Goal: Share content: Share content

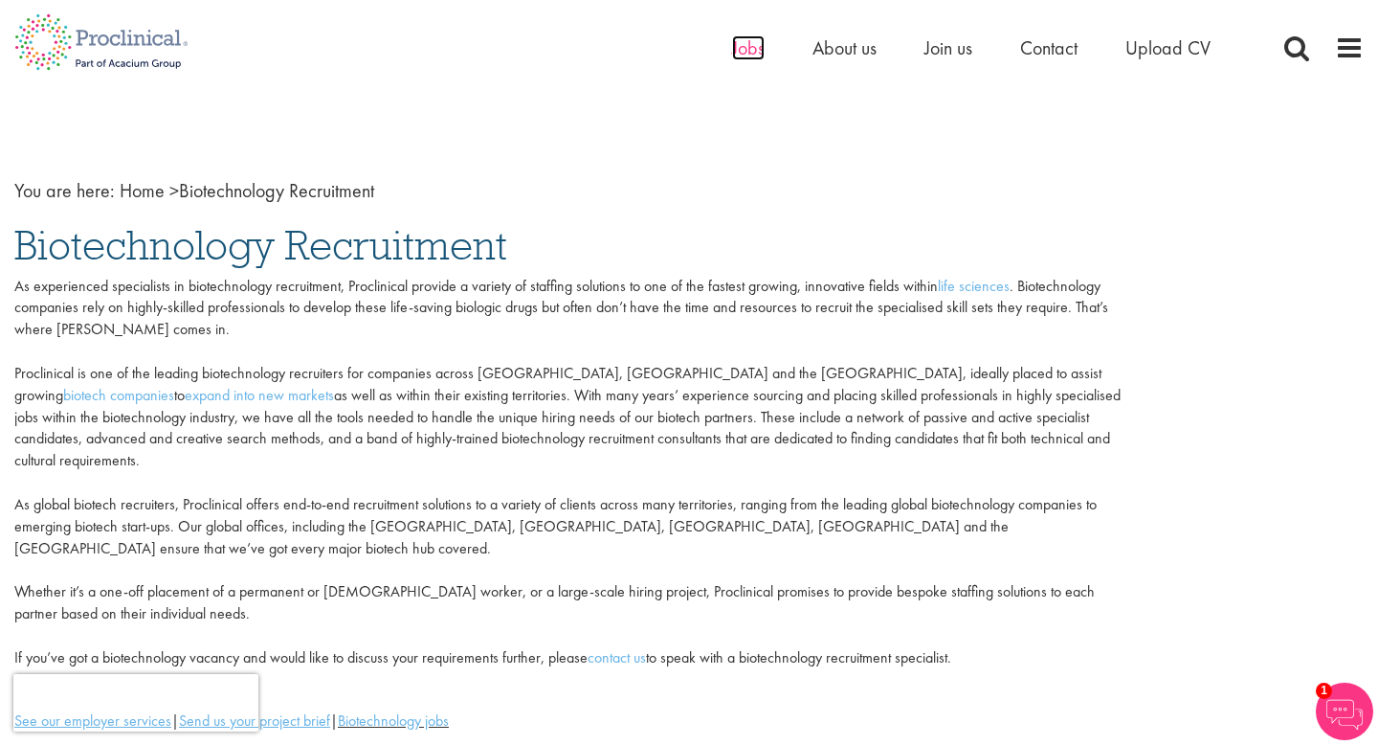
click at [742, 46] on span "Jobs" at bounding box center [748, 47] width 33 height 25
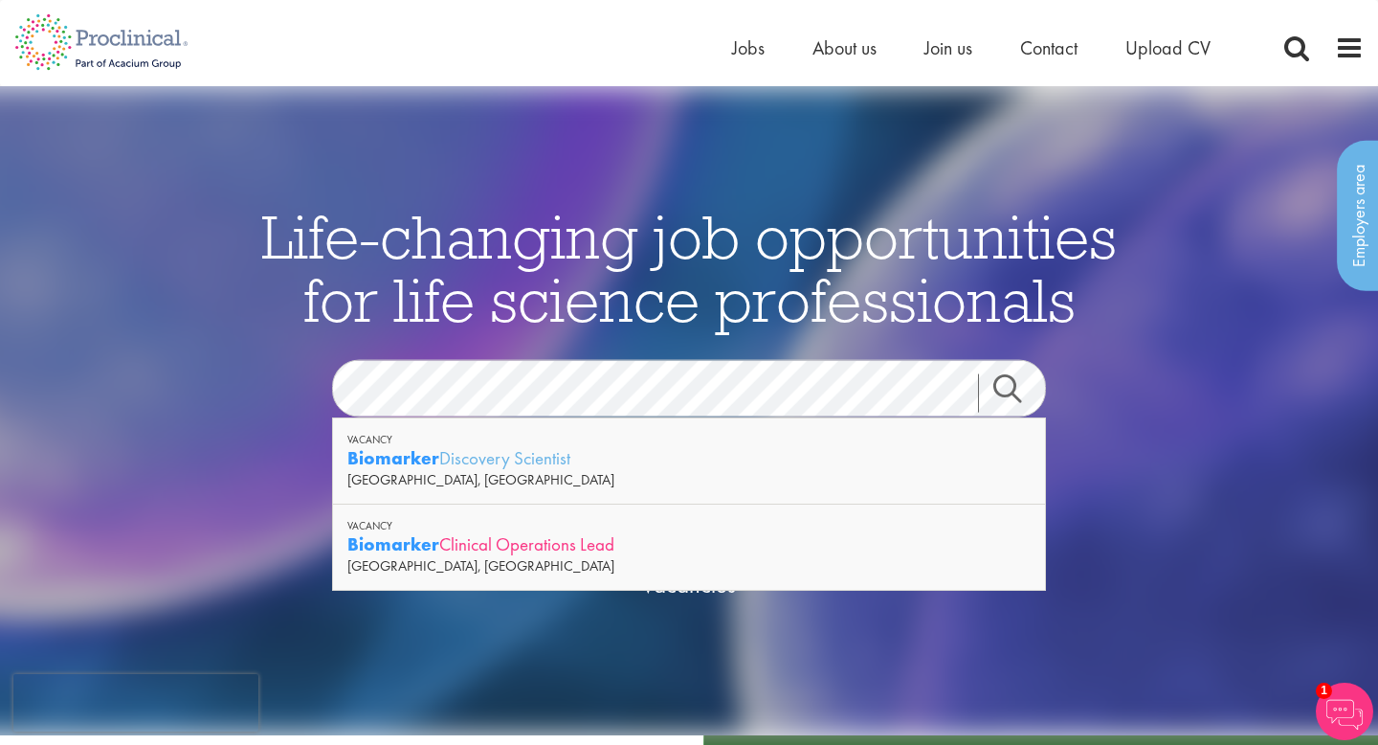
click at [558, 548] on div "Biomarker Clinical Operations Lead" at bounding box center [688, 544] width 683 height 24
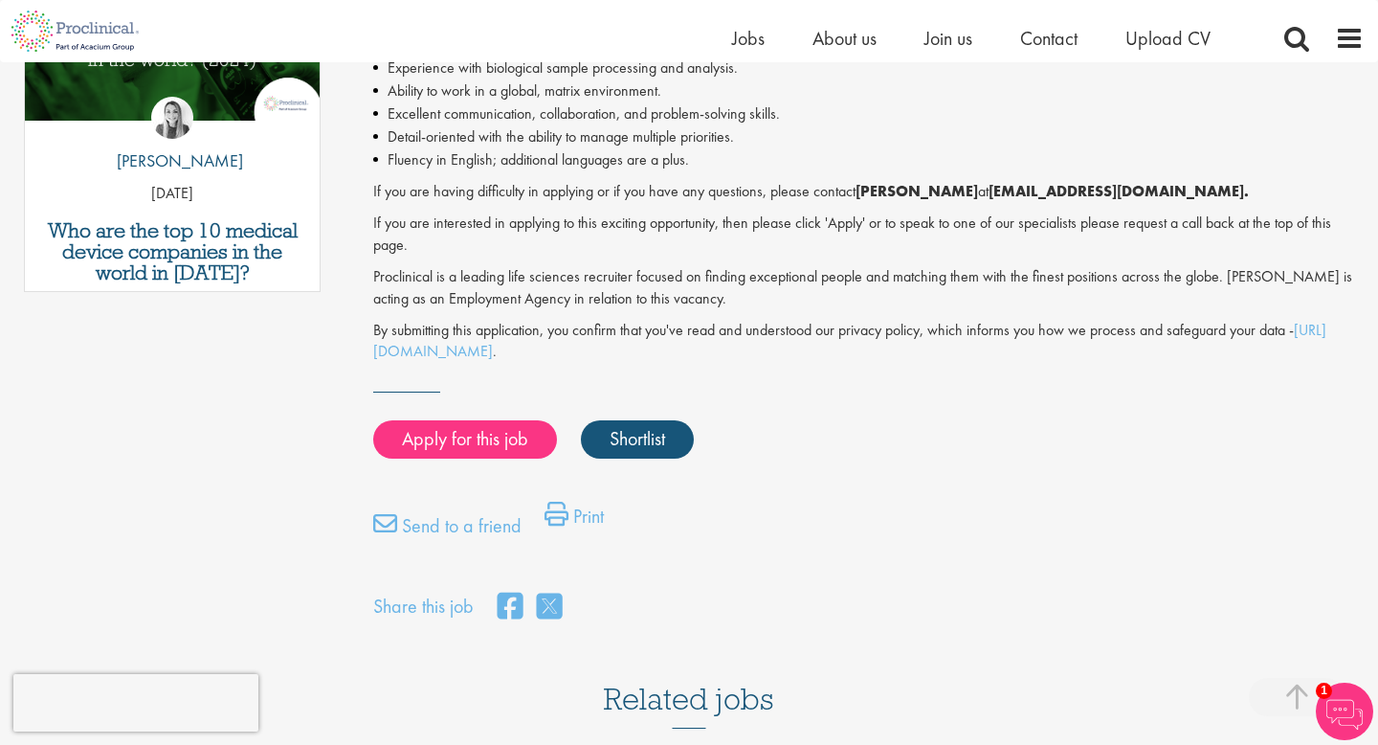
scroll to position [1104, 0]
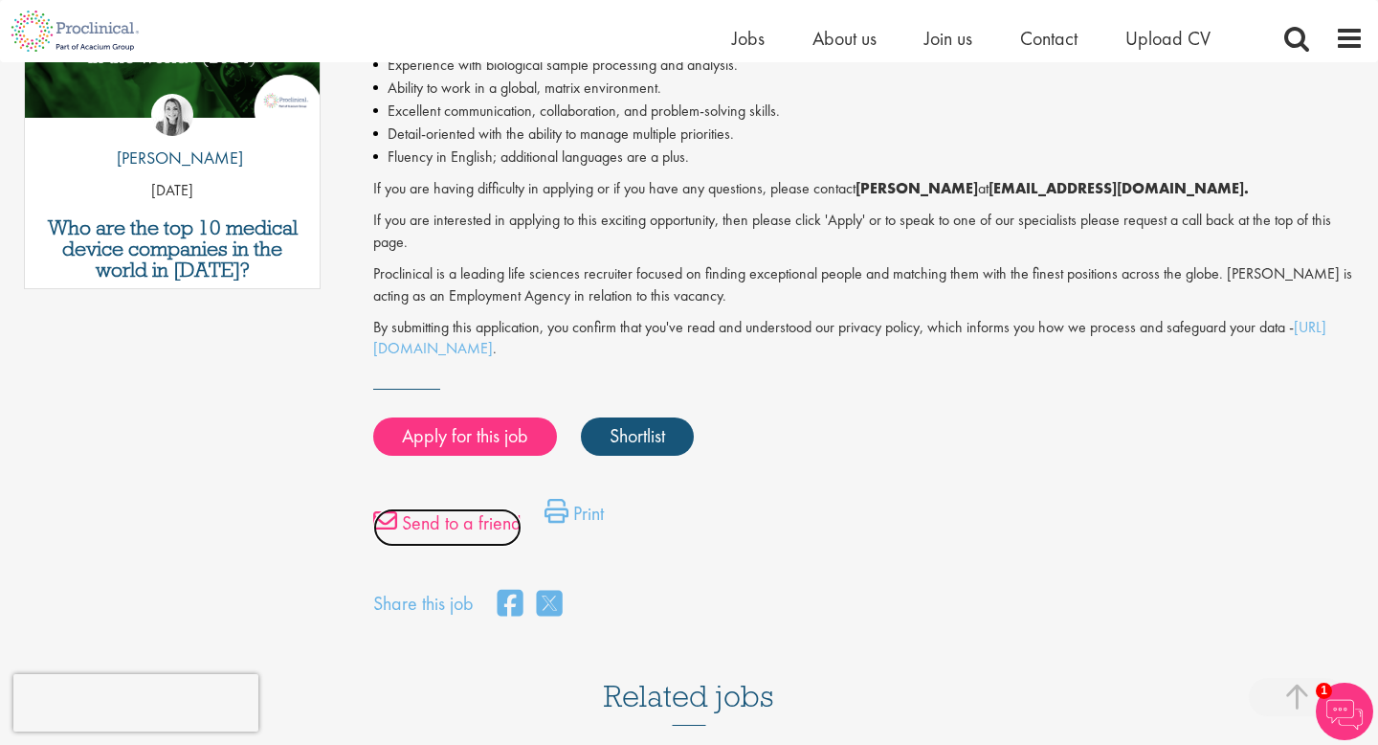
click at [515, 533] on link "Send to a friend" at bounding box center [447, 527] width 148 height 38
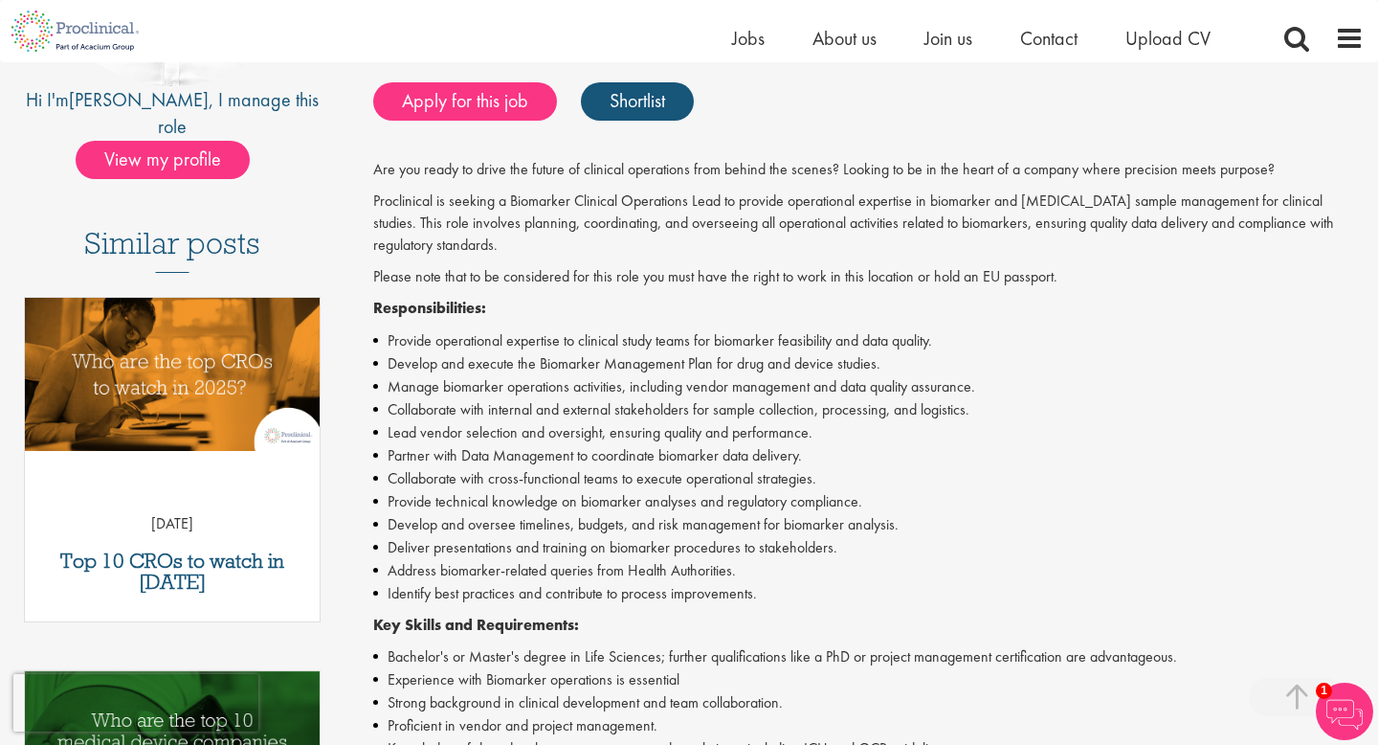
scroll to position [390, 0]
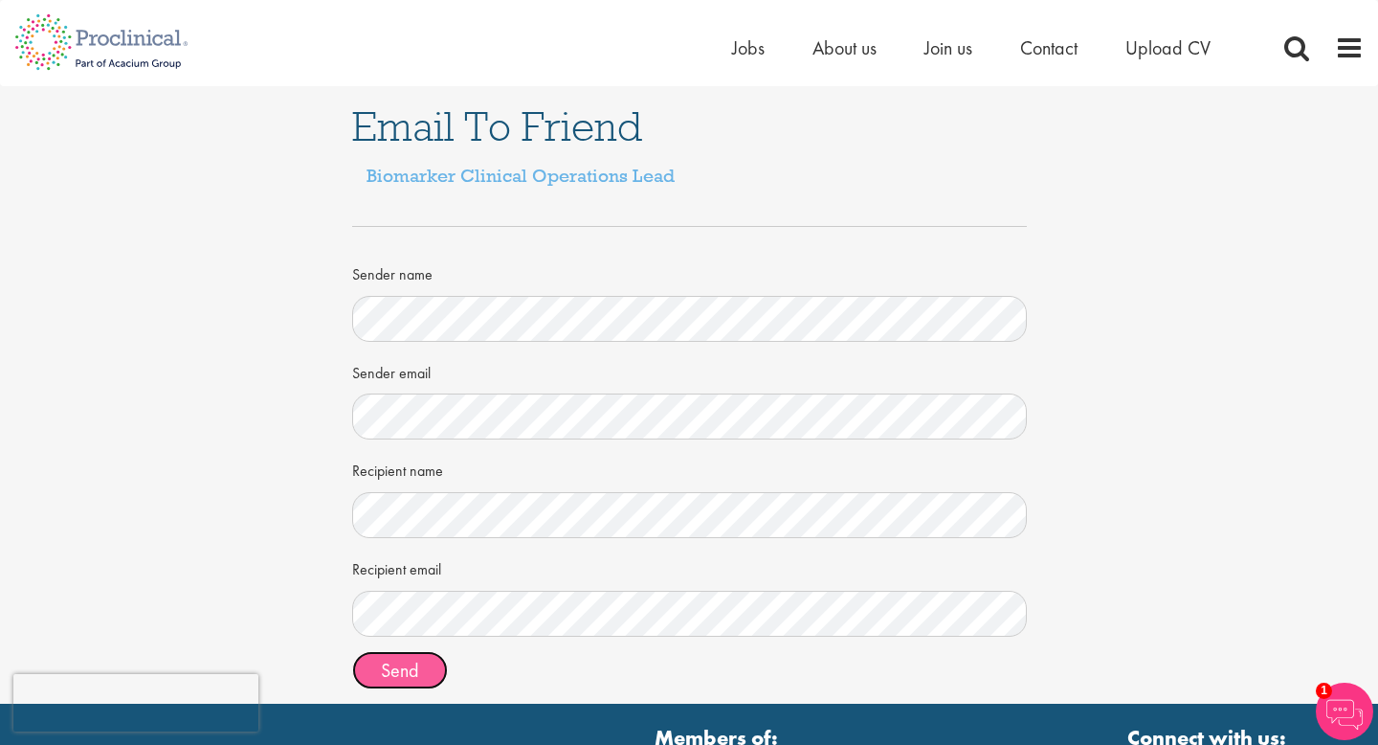
click at [424, 677] on button "Send" at bounding box center [400, 670] width 96 height 38
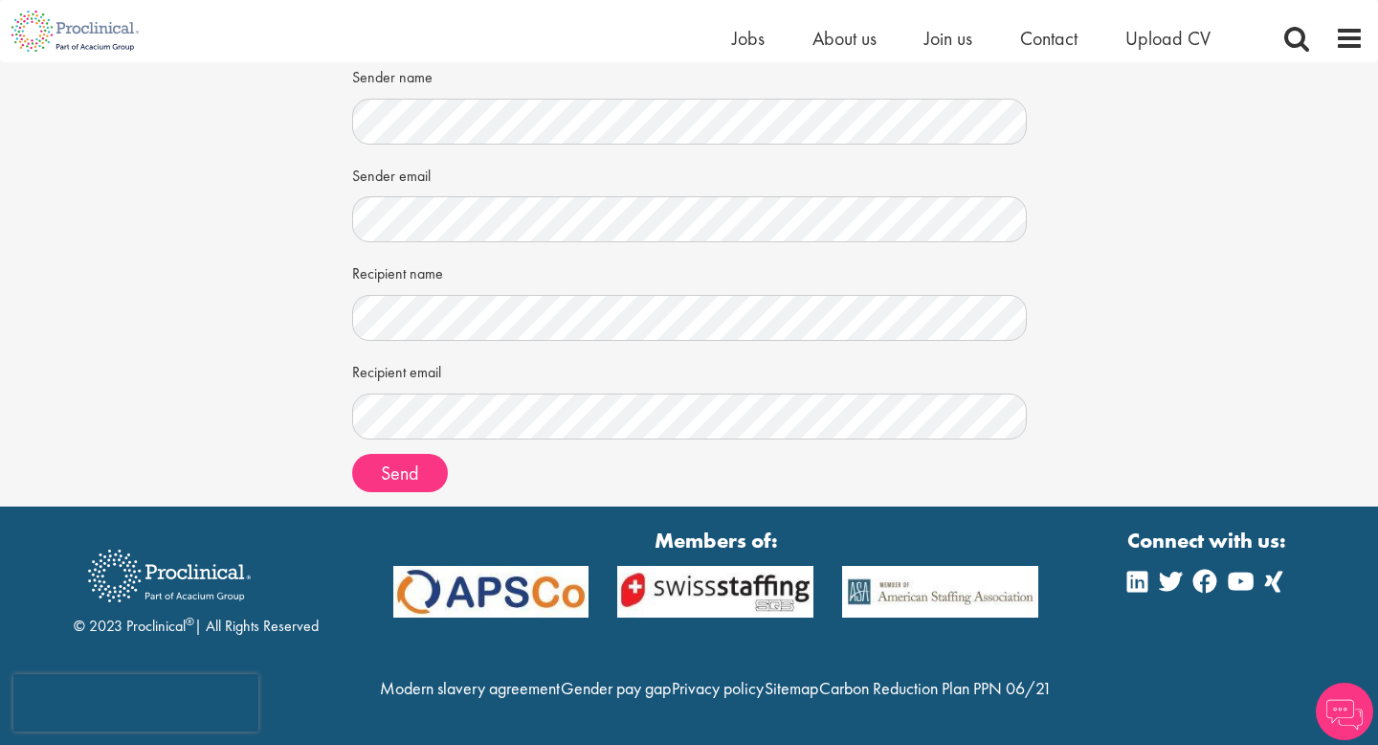
scroll to position [214, 0]
click at [1154, 33] on span "Upload CV" at bounding box center [1168, 38] width 85 height 25
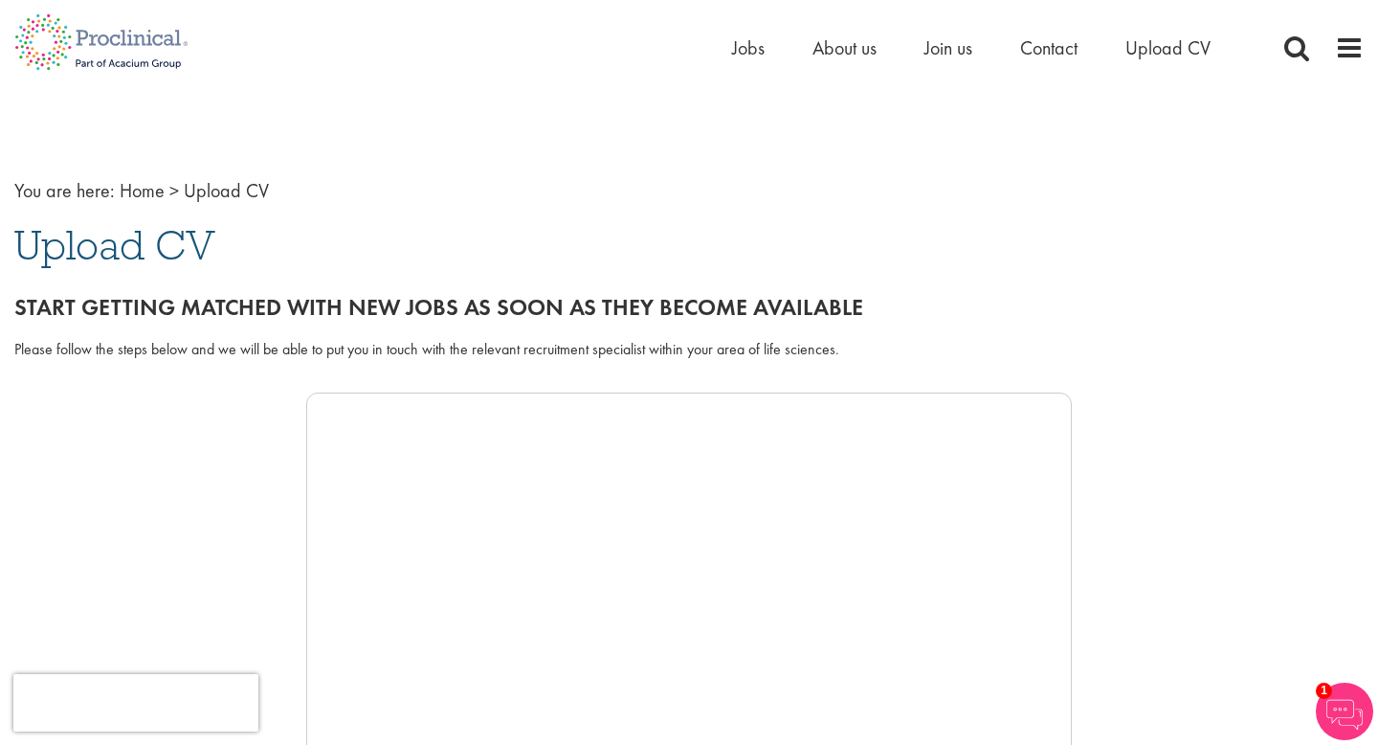
click at [141, 243] on span "Upload CV" at bounding box center [114, 245] width 201 height 52
click at [213, 197] on span "Upload CV" at bounding box center [226, 190] width 85 height 25
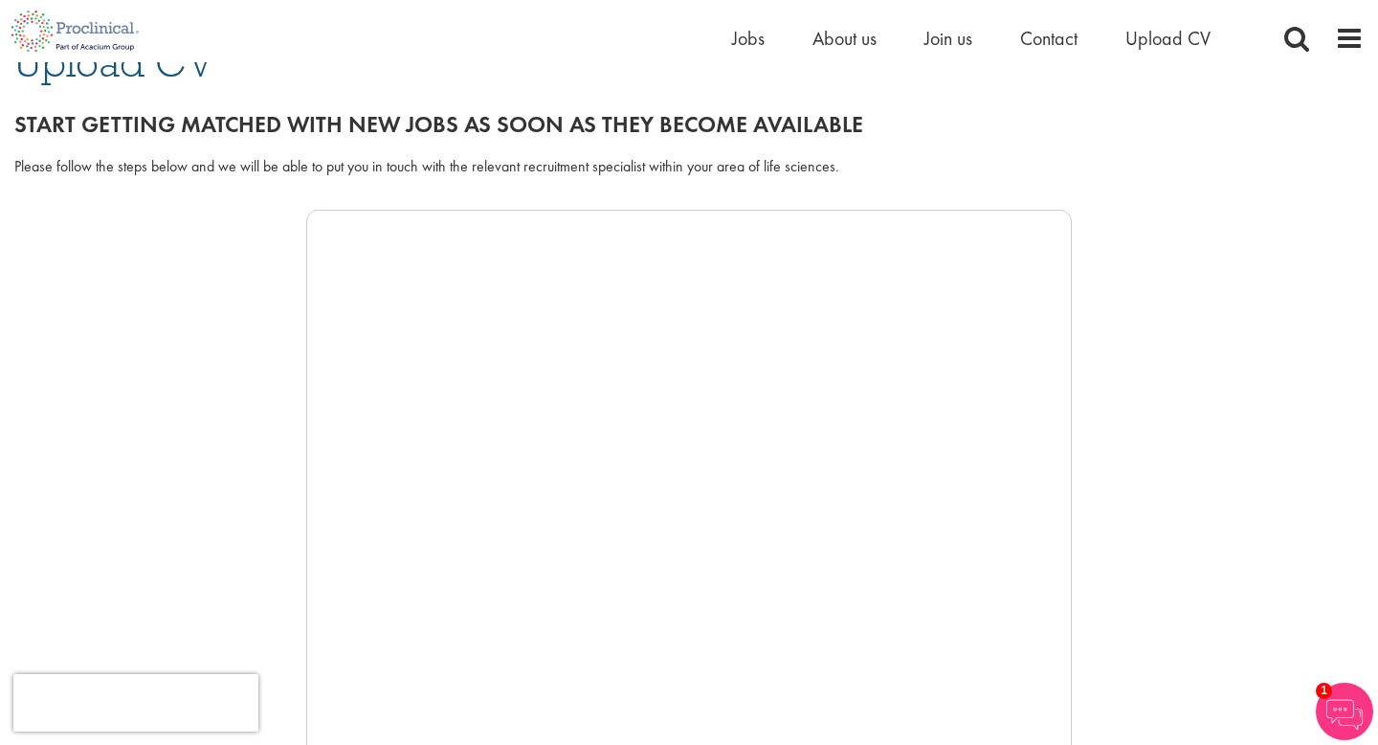
scroll to position [63, 0]
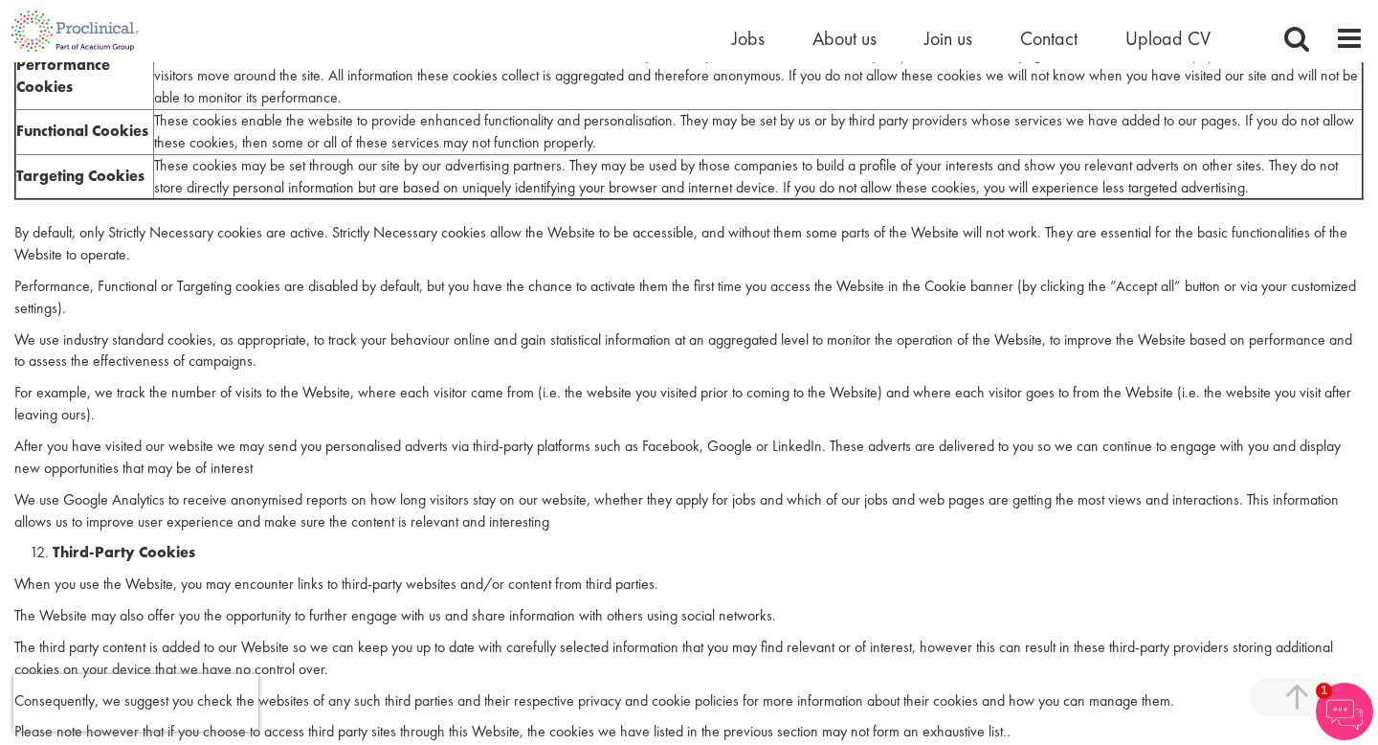
scroll to position [3418, 0]
click at [1186, 43] on span "Upload CV" at bounding box center [1168, 38] width 85 height 25
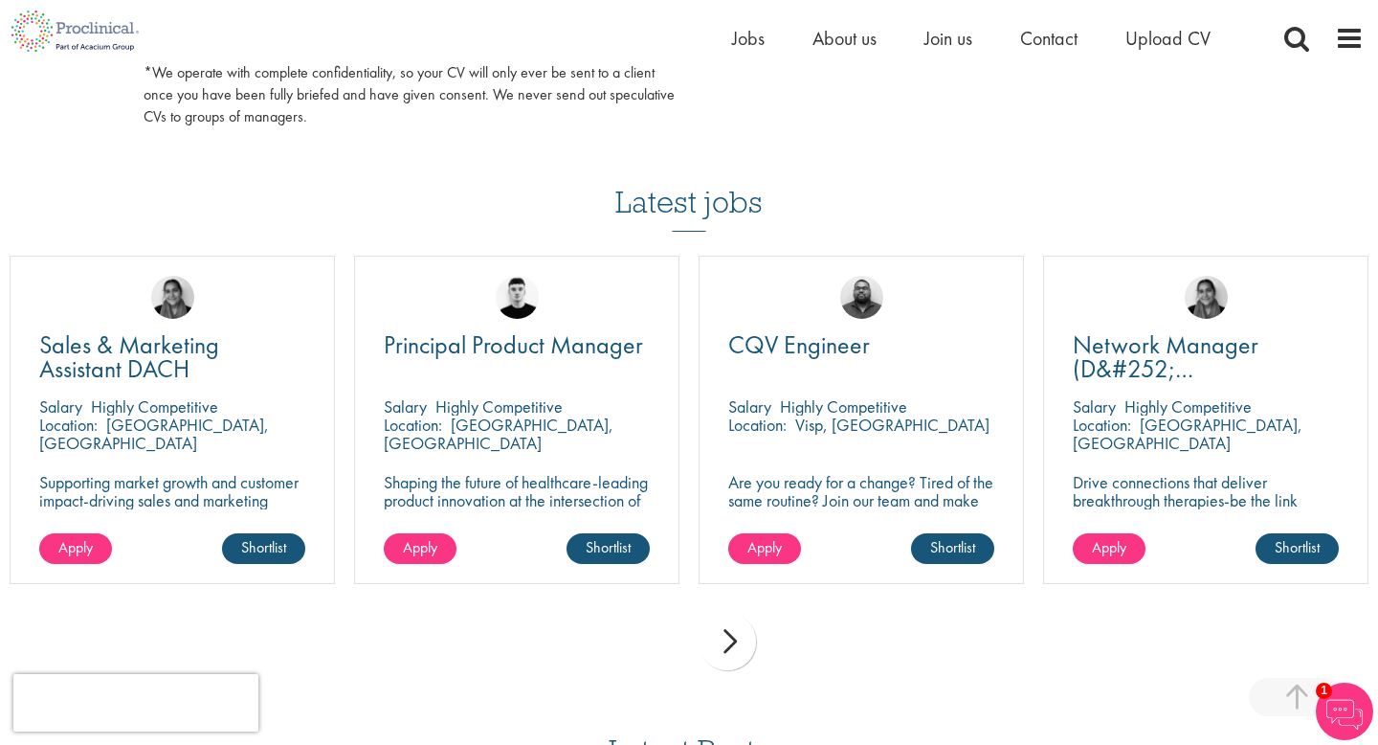
scroll to position [1199, 0]
